Goal: Check status: Check status

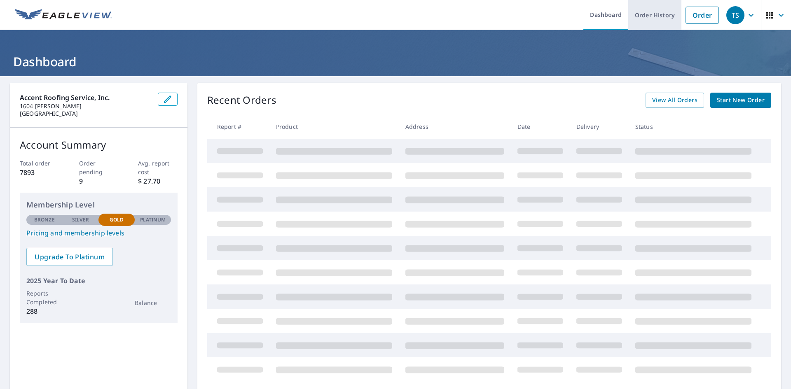
click at [654, 19] on link "Order History" at bounding box center [654, 15] width 53 height 30
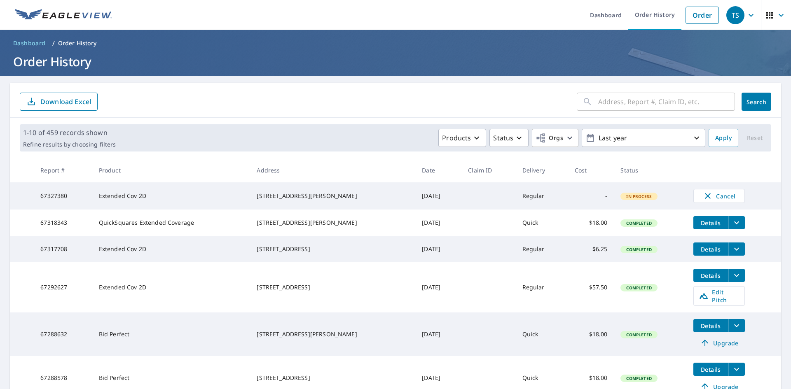
click at [604, 201] on td "-" at bounding box center [591, 195] width 46 height 27
